Goal: Navigation & Orientation: Find specific page/section

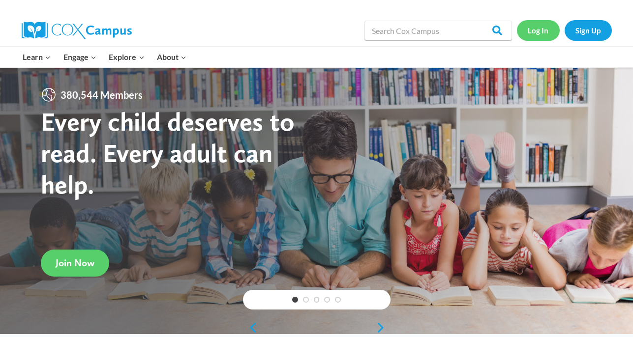
click at [541, 28] on link "Log In" at bounding box center [538, 30] width 43 height 20
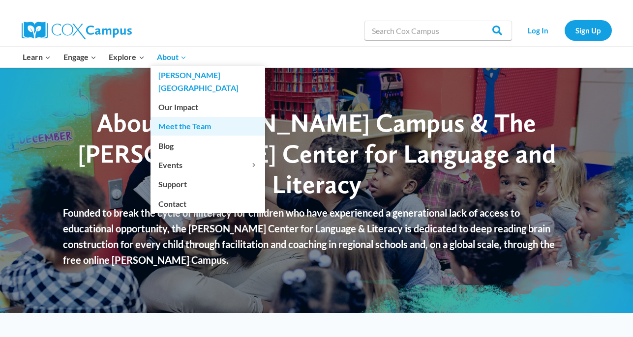
click at [185, 117] on link "Meet the Team" at bounding box center [207, 126] width 115 height 19
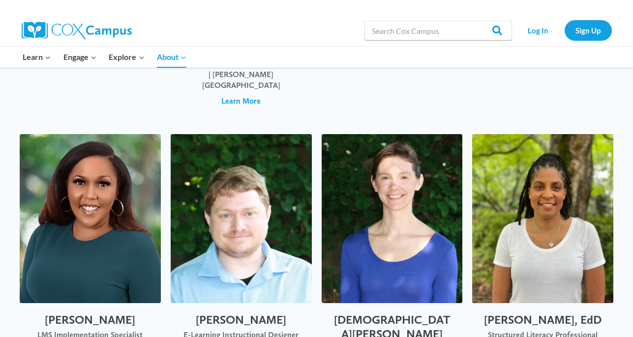
scroll to position [2053, 0]
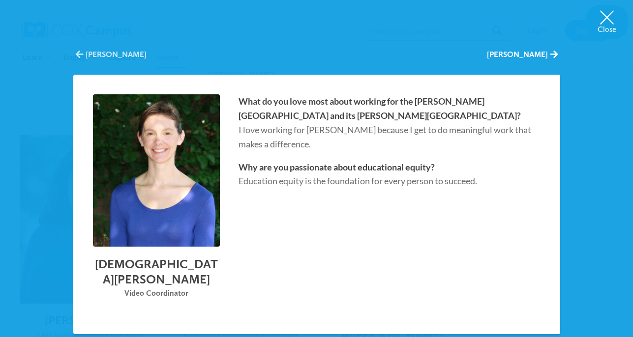
click at [106, 52] on button "[PERSON_NAME]" at bounding box center [111, 54] width 71 height 11
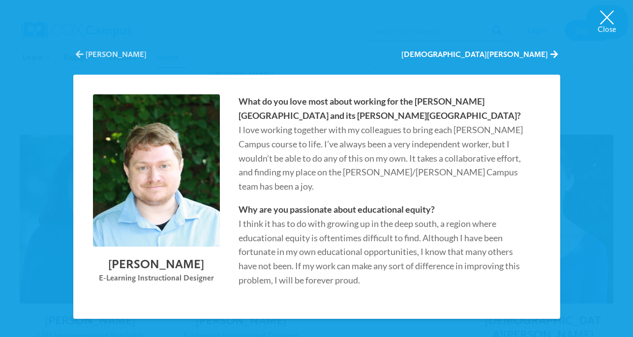
click at [105, 52] on button "[PERSON_NAME]" at bounding box center [111, 54] width 71 height 11
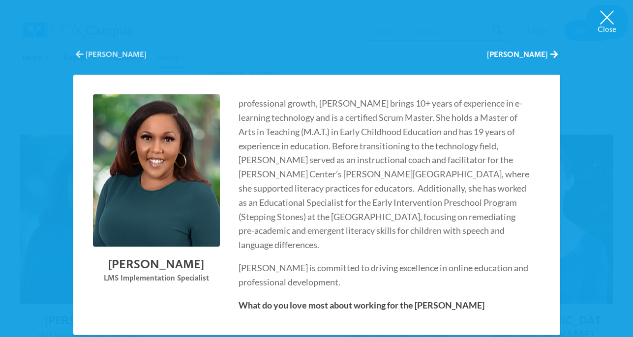
scroll to position [164, 0]
click at [603, 17] on button "Close" at bounding box center [607, 22] width 42 height 34
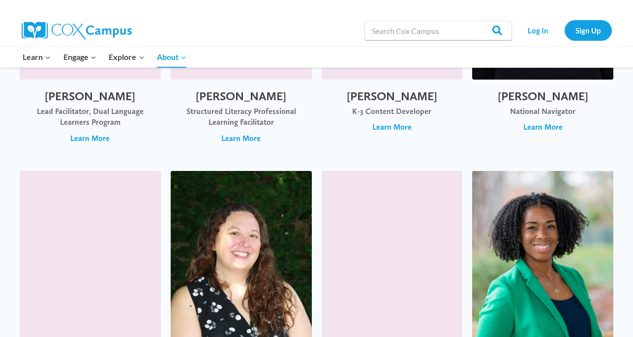
scroll to position [670, 0]
